Goal: Book appointment/travel/reservation

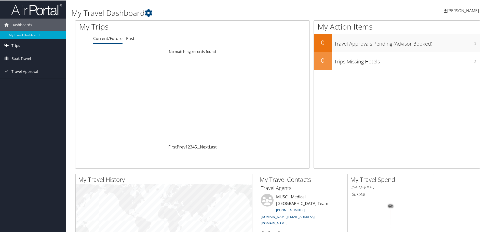
click at [23, 45] on link "Trips" at bounding box center [33, 45] width 66 height 13
click at [21, 80] on span "Book Travel" at bounding box center [21, 81] width 20 height 13
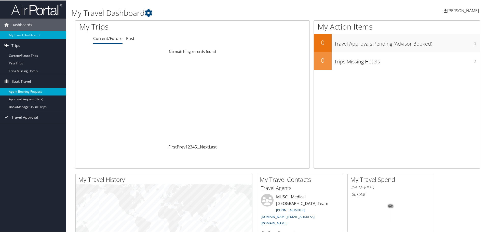
click at [39, 90] on link "Agent Booking Request" at bounding box center [33, 91] width 66 height 8
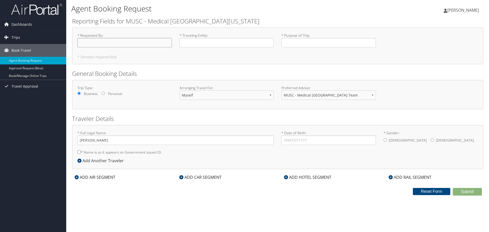
click at [123, 47] on input "* Requested By : Required" at bounding box center [124, 42] width 95 height 9
click at [24, 34] on link "Trips" at bounding box center [33, 37] width 66 height 13
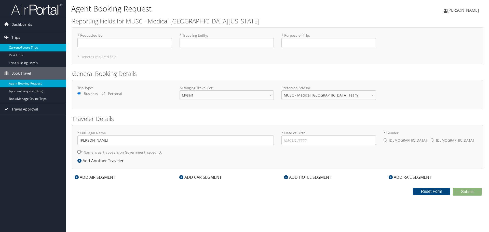
click at [15, 48] on link "Current/Future Trips" at bounding box center [33, 48] width 66 height 8
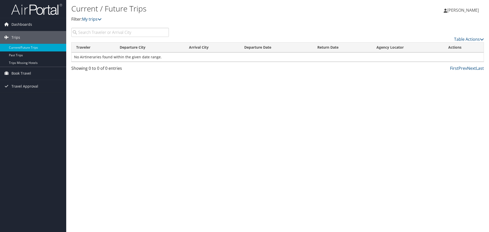
click at [115, 33] on input "search" at bounding box center [120, 32] width 98 height 9
click at [33, 29] on link "Dashboards" at bounding box center [33, 24] width 66 height 13
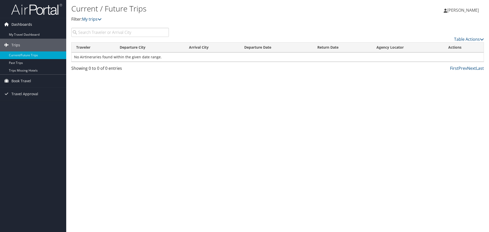
click at [17, 27] on span "Dashboards" at bounding box center [21, 24] width 21 height 13
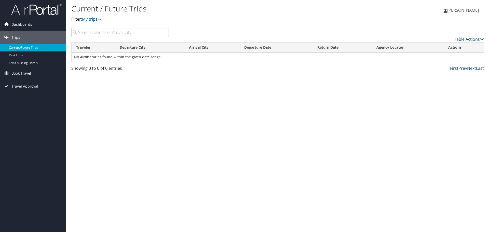
click at [18, 22] on span "Dashboards" at bounding box center [21, 24] width 21 height 13
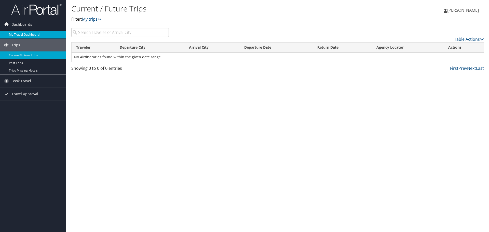
click at [21, 35] on link "My Travel Dashboard" at bounding box center [33, 35] width 66 height 8
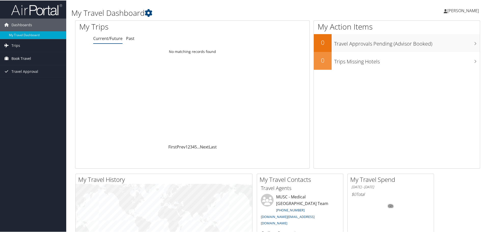
click at [29, 55] on span "Book Travel" at bounding box center [21, 58] width 20 height 13
click at [34, 83] on link "Book/Manage Online Trips" at bounding box center [33, 84] width 66 height 8
